Goal: Information Seeking & Learning: Find specific page/section

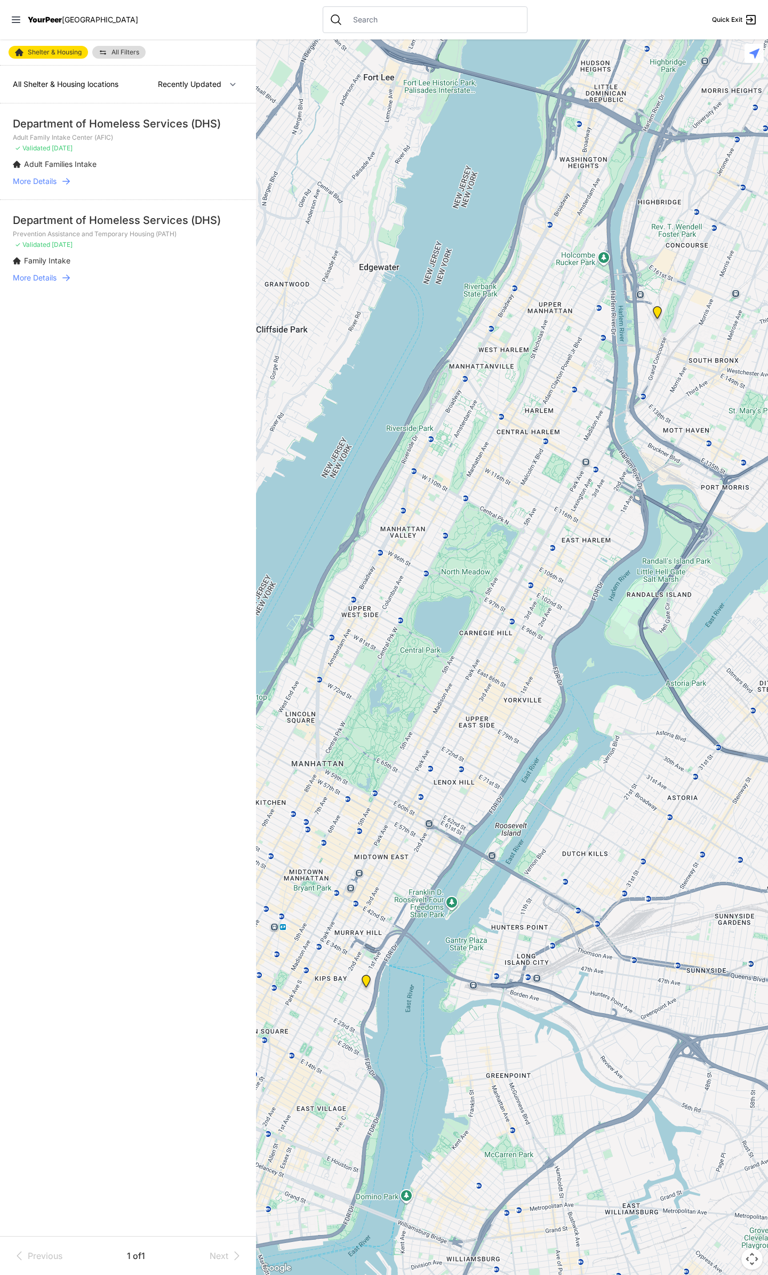
click at [358, 18] on input "text" at bounding box center [434, 19] width 174 height 11
click at [178, 115] on li "Department of Homeless Services (DHS) Adult Family Intake Center (AFIC) ✓ Valid…" at bounding box center [128, 151] width 256 height 96
click at [173, 127] on div "Department of Homeless Services (DHS)" at bounding box center [128, 123] width 230 height 15
click at [362, 18] on input "text" at bounding box center [434, 19] width 174 height 11
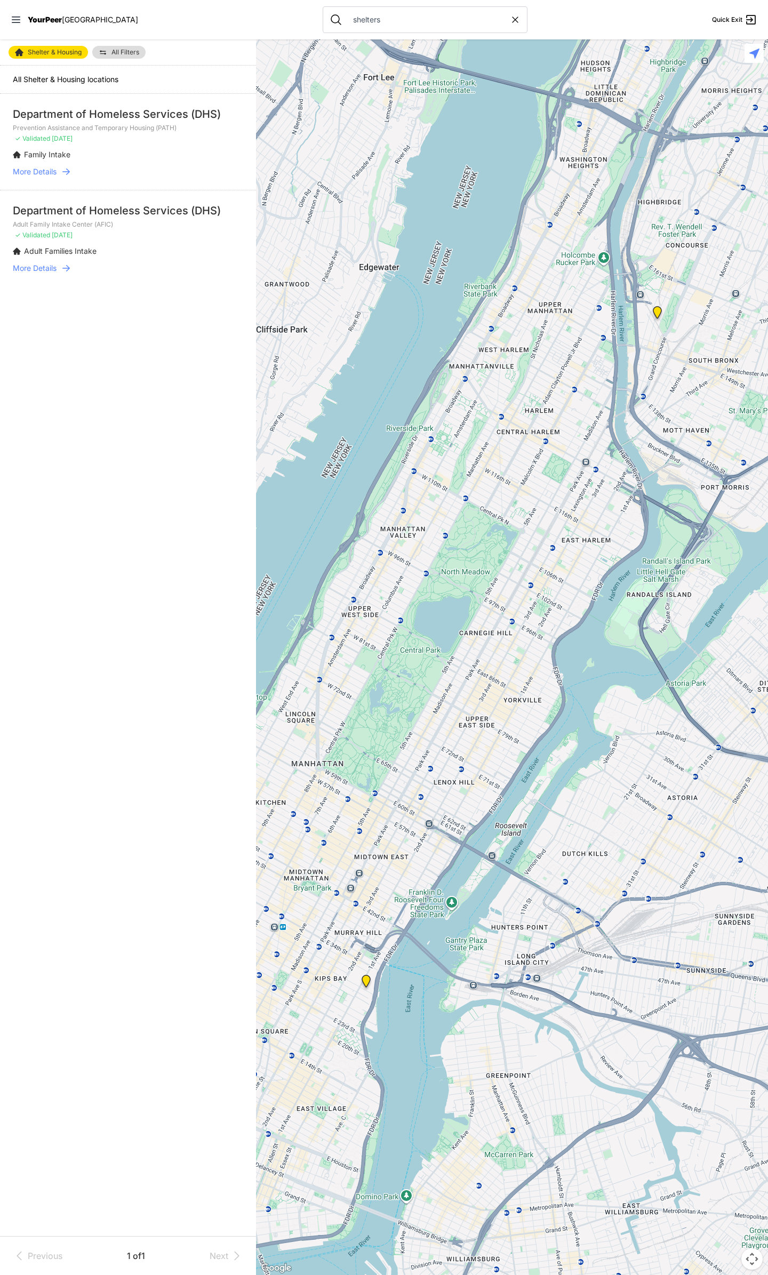
click at [366, 23] on input "shelters" at bounding box center [428, 19] width 163 height 11
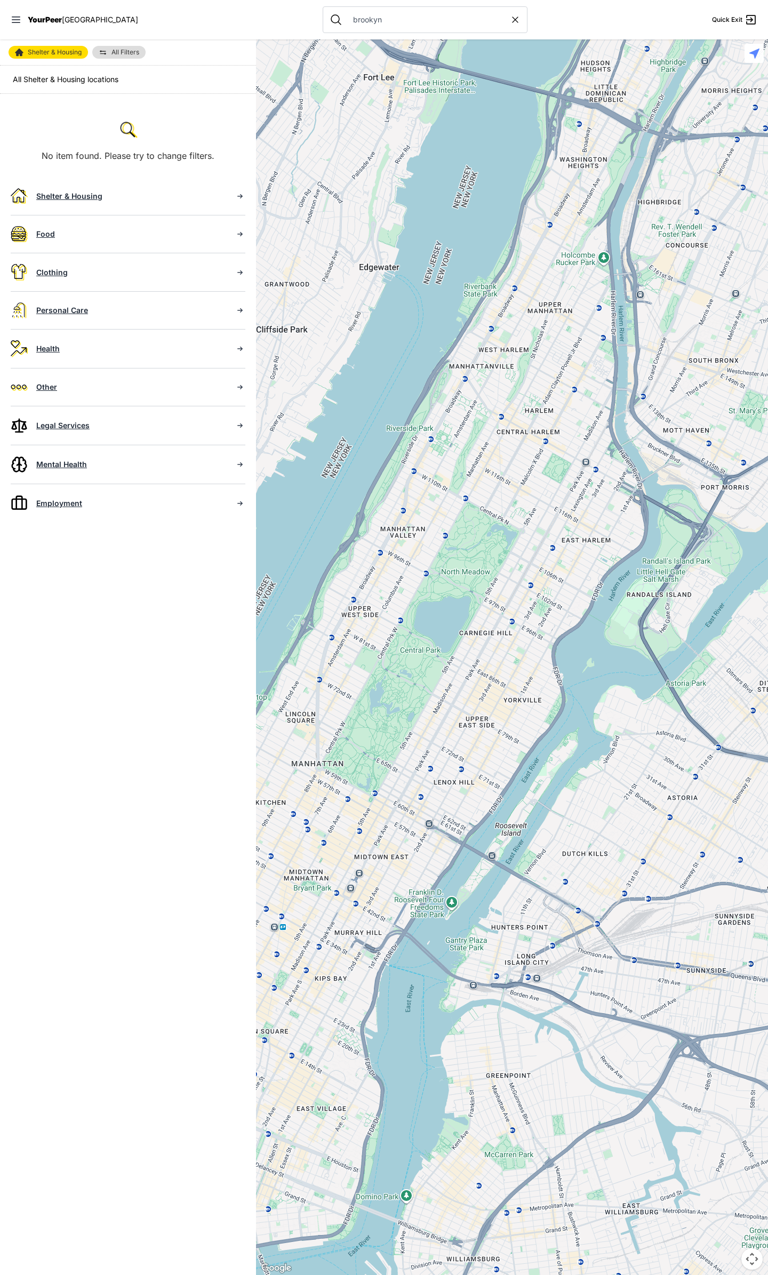
click at [352, 18] on input "brookyn" at bounding box center [428, 19] width 163 height 11
click at [352, 18] on input "brookynrooklyn" at bounding box center [428, 19] width 163 height 11
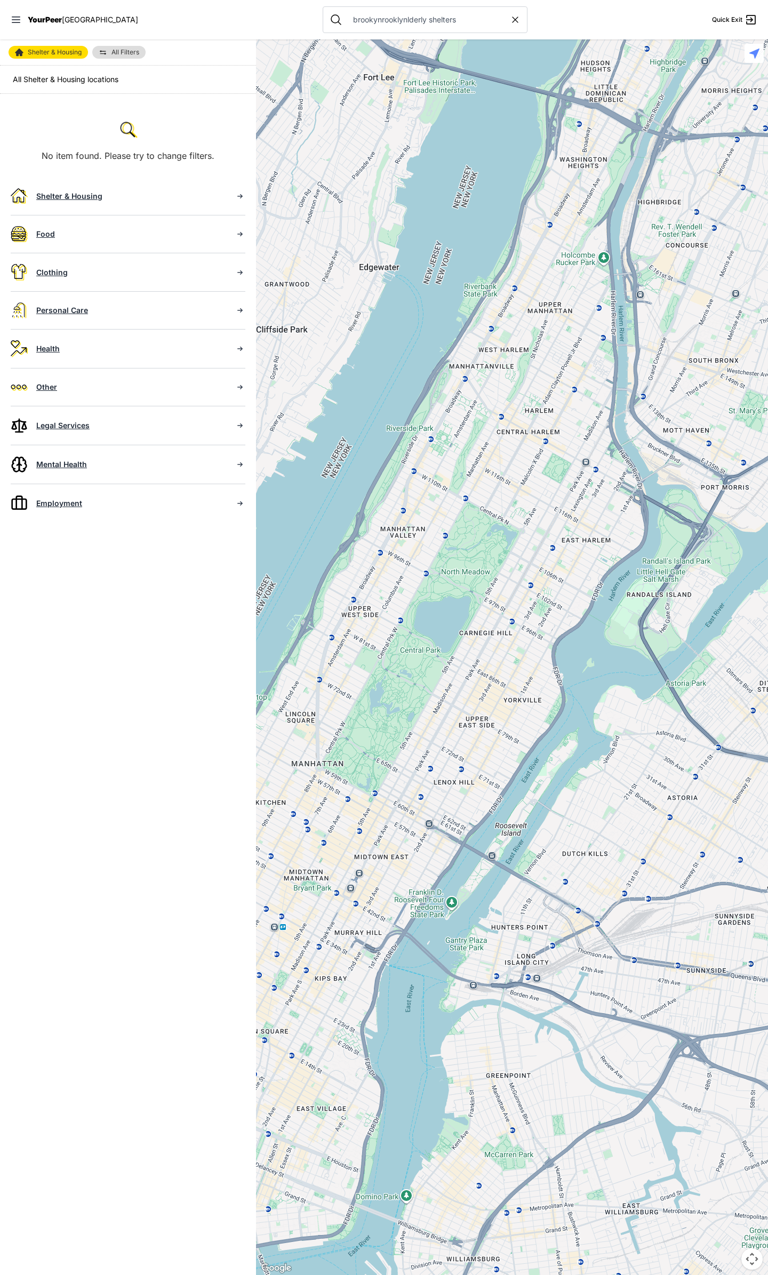
click at [352, 18] on input "brookynrooklynlderly shelters" at bounding box center [428, 19] width 163 height 11
type input "\"
select select "recentlyUpdated"
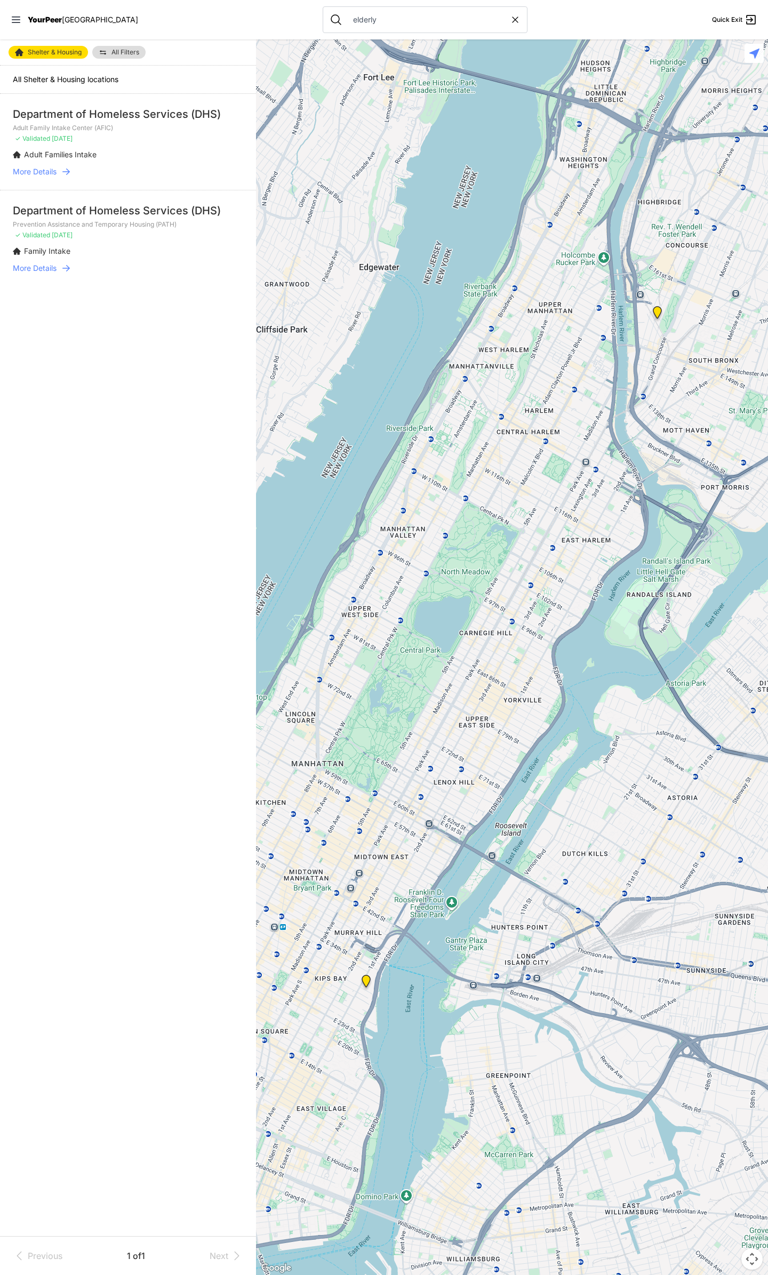
type input "elderly"
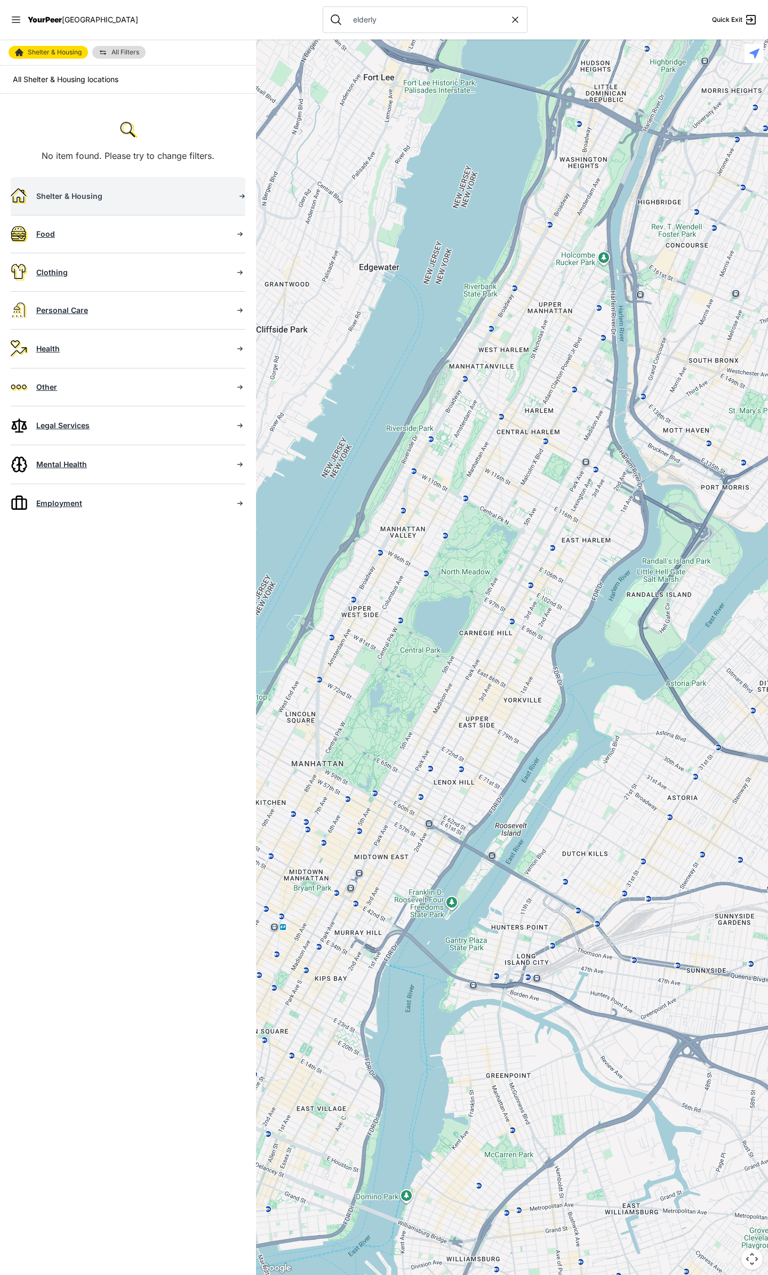
click at [72, 192] on div "Shelter & Housing" at bounding box center [131, 196] width 190 height 11
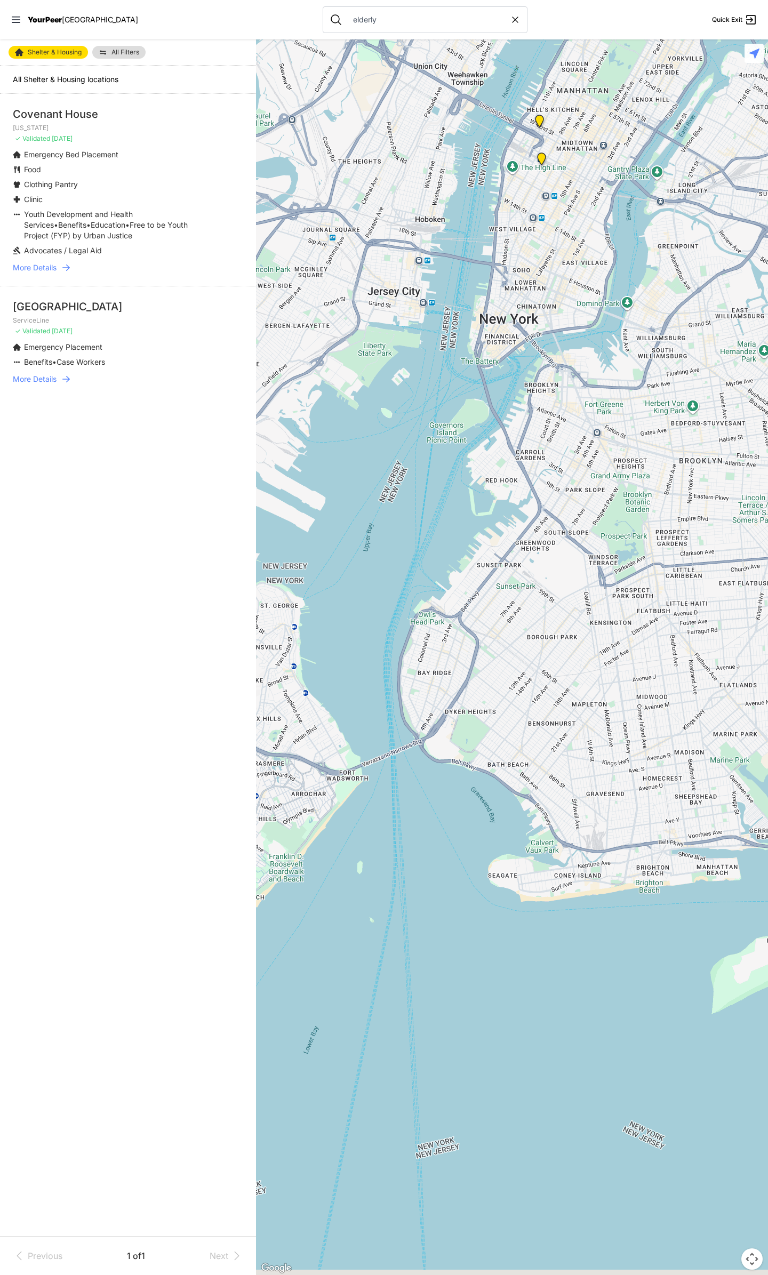
drag, startPoint x: 537, startPoint y: 543, endPoint x: 350, endPoint y: 348, distance: 270.5
click at [346, 343] on div at bounding box center [512, 657] width 512 height 1236
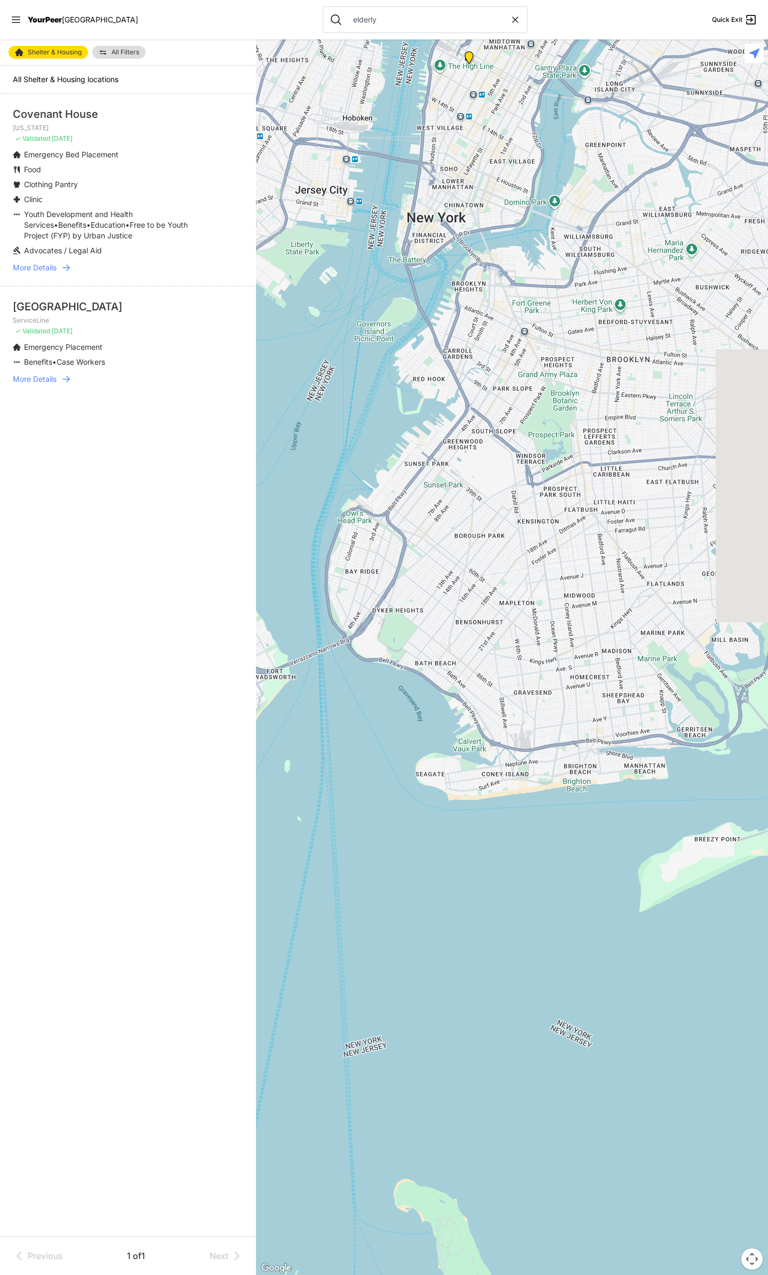
drag, startPoint x: 533, startPoint y: 450, endPoint x: 403, endPoint y: 361, distance: 158.0
click at [403, 361] on div at bounding box center [512, 657] width 512 height 1236
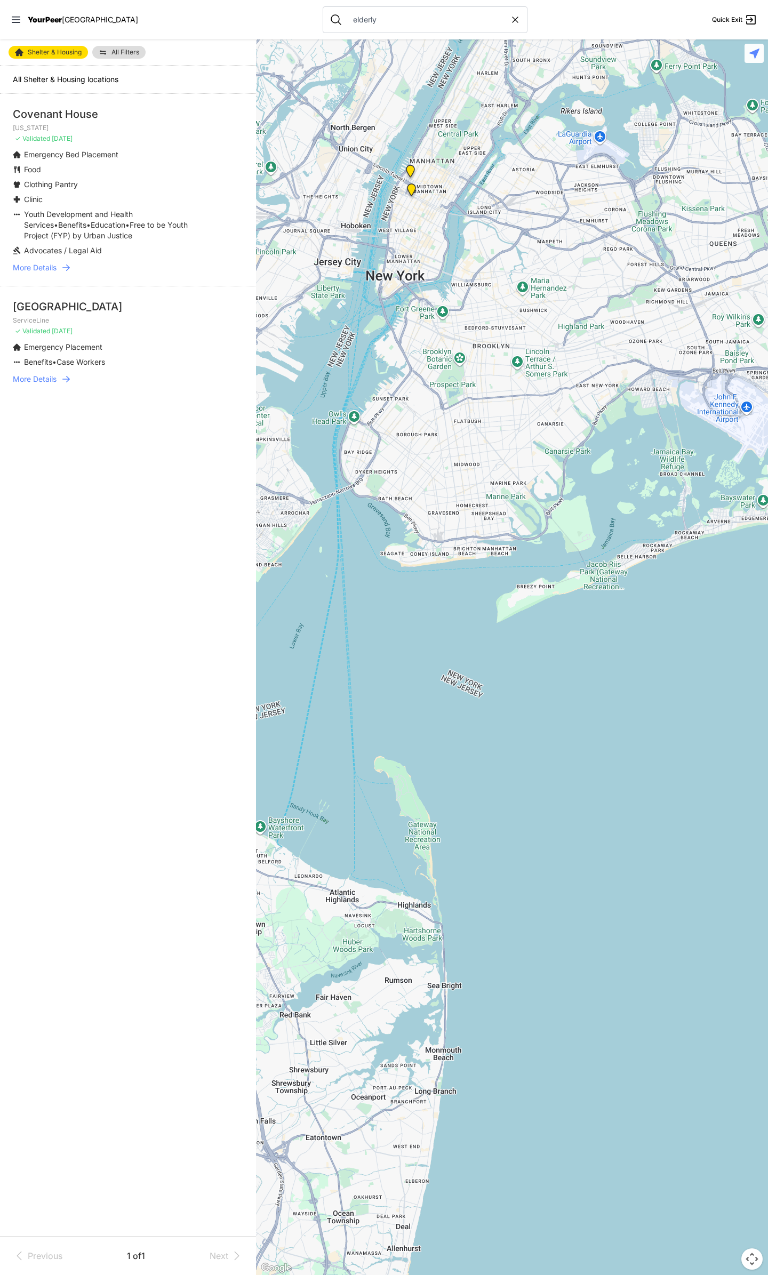
click at [76, 189] on p "Clothing Pantry" at bounding box center [51, 184] width 54 height 11
click at [64, 307] on div "[GEOGRAPHIC_DATA]" at bounding box center [128, 306] width 230 height 15
